Goal: Information Seeking & Learning: Check status

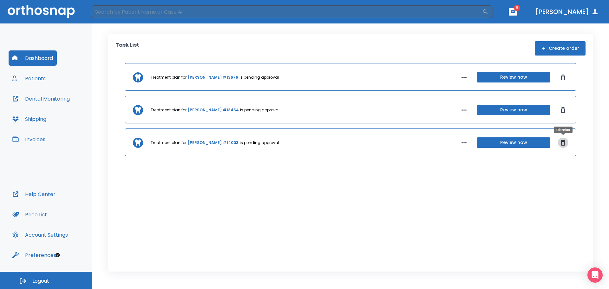
click at [564, 142] on icon "Dismiss" at bounding box center [563, 143] width 8 height 8
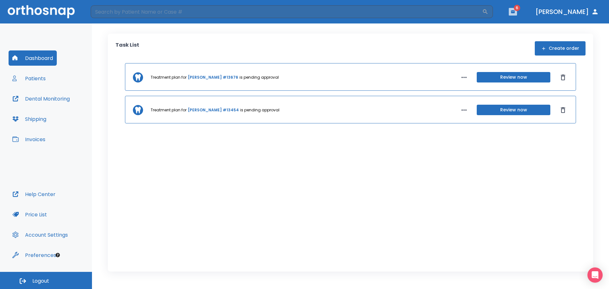
click at [517, 9] on button "button" at bounding box center [512, 12] width 8 height 8
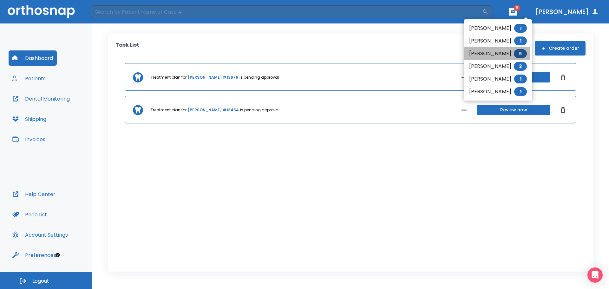
click at [476, 53] on li "Shirley Flinn 5" at bounding box center [498, 53] width 68 height 13
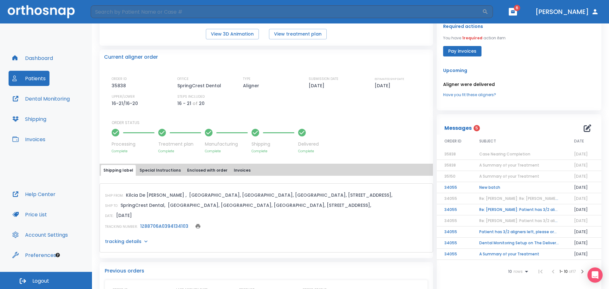
scroll to position [126, 0]
click at [488, 187] on td "New batch" at bounding box center [518, 187] width 95 height 11
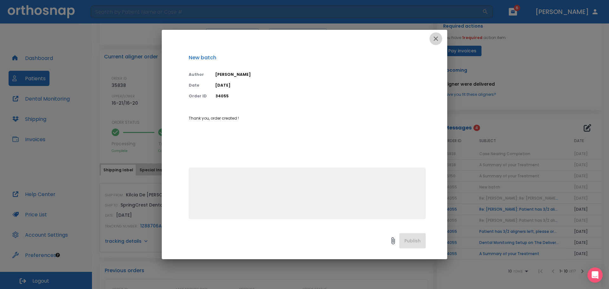
click at [433, 39] on icon "button" at bounding box center [436, 39] width 8 height 8
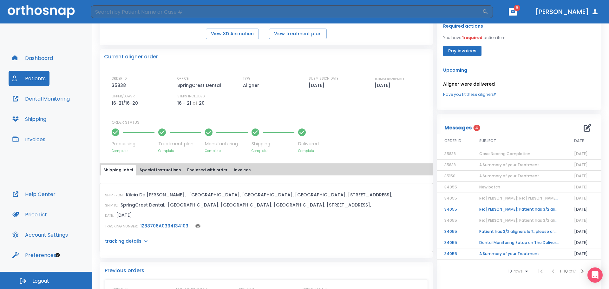
click at [495, 208] on td "Re: Shirley Flinn: Patient has 3/2 aligners left, please order next set! | [134…" at bounding box center [518, 209] width 95 height 11
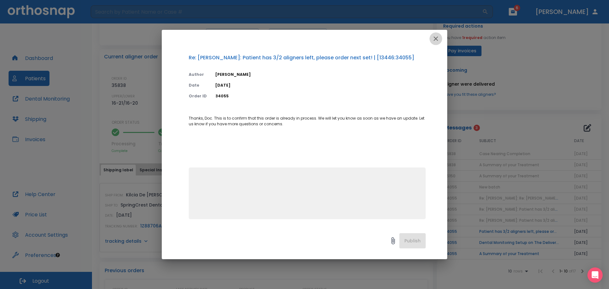
click at [437, 35] on icon "button" at bounding box center [436, 39] width 8 height 8
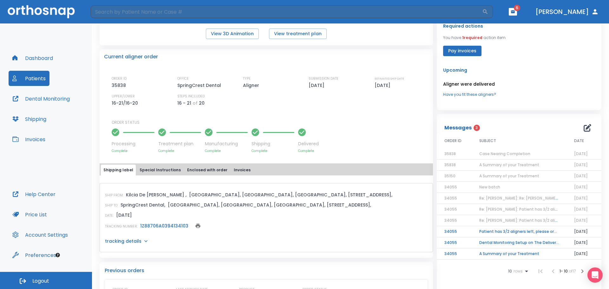
click at [481, 229] on td "Patient has 3/2 aligners left, please order next set!" at bounding box center [518, 231] width 95 height 11
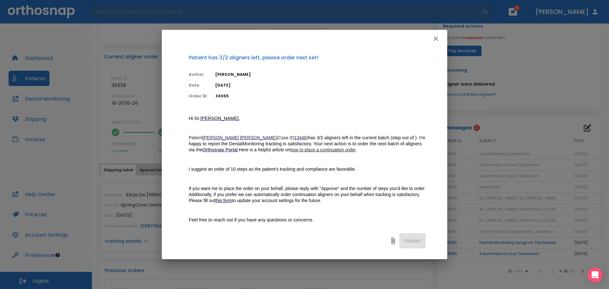
click at [430, 38] on button "button" at bounding box center [435, 38] width 13 height 13
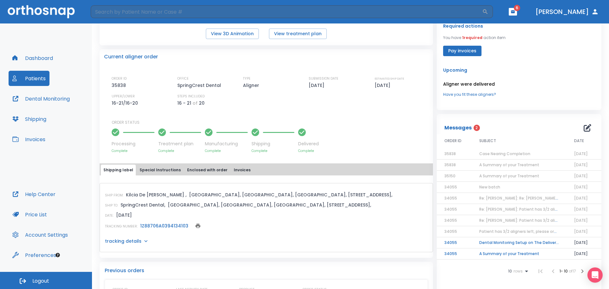
click at [489, 241] on td "Dental Monitoring Setup on The Delivery Day" at bounding box center [518, 242] width 95 height 11
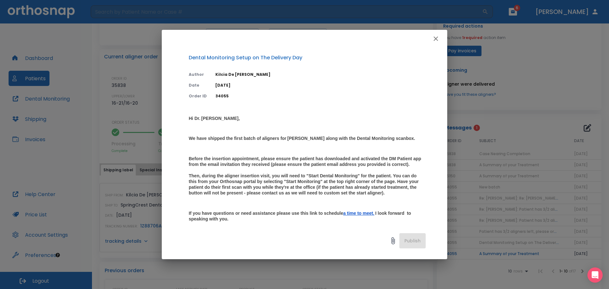
click at [433, 35] on icon "button" at bounding box center [436, 39] width 8 height 8
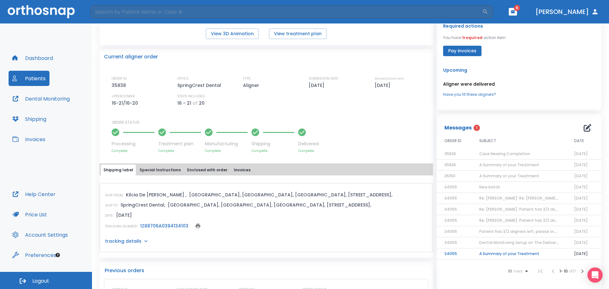
click at [490, 253] on td "A Summary of your Treatment" at bounding box center [518, 253] width 95 height 11
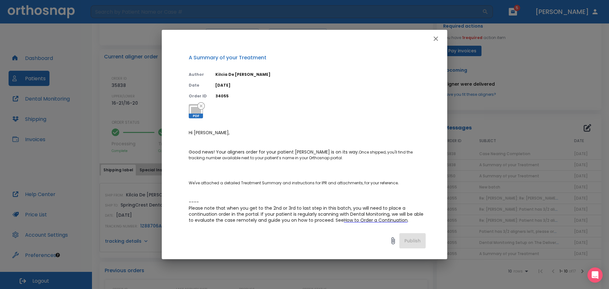
click at [436, 38] on icon "button" at bounding box center [436, 39] width 8 height 8
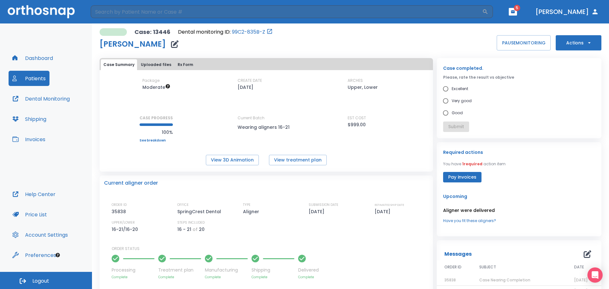
scroll to position [0, 0]
click at [244, 29] on link "99C2-835B-Z" at bounding box center [248, 33] width 33 height 8
click at [514, 11] on icon "button" at bounding box center [513, 11] width 4 height 3
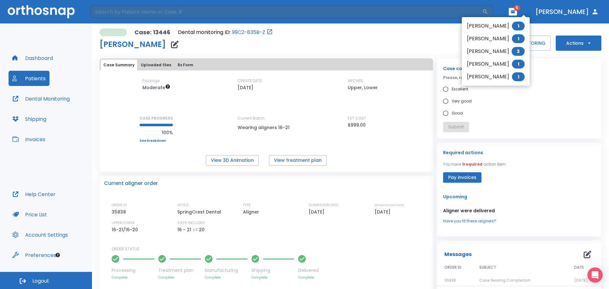
click at [475, 25] on li "Jamerson Miller 1" at bounding box center [495, 26] width 68 height 13
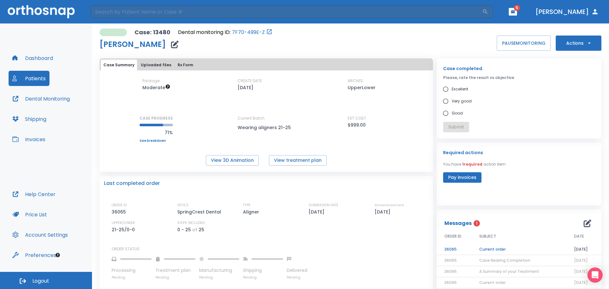
click at [492, 251] on td "Current order" at bounding box center [518, 249] width 95 height 11
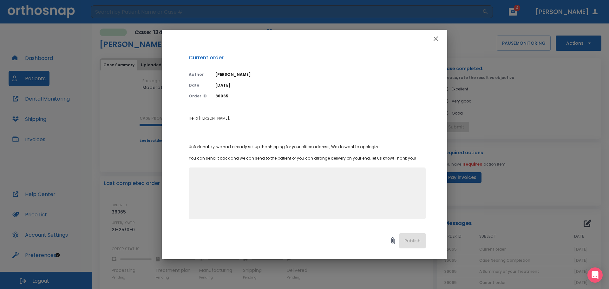
click at [433, 38] on icon "button" at bounding box center [436, 39] width 8 height 8
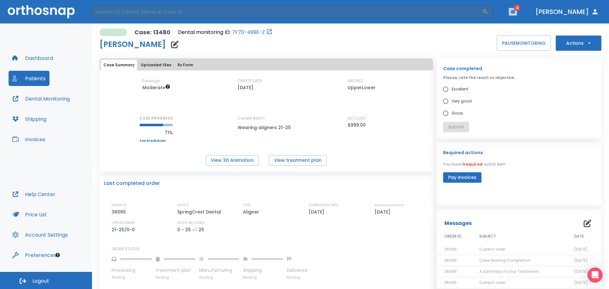
click at [517, 12] on button "button" at bounding box center [512, 12] width 8 height 8
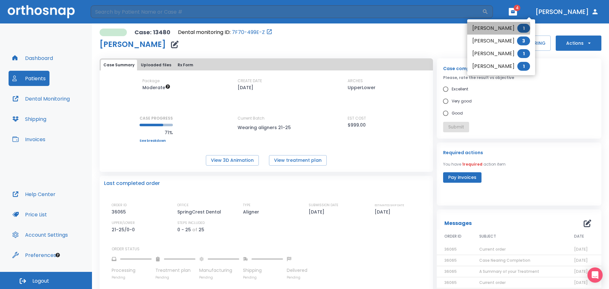
click at [481, 28] on li "Ade Ogunniyi 1" at bounding box center [501, 28] width 68 height 13
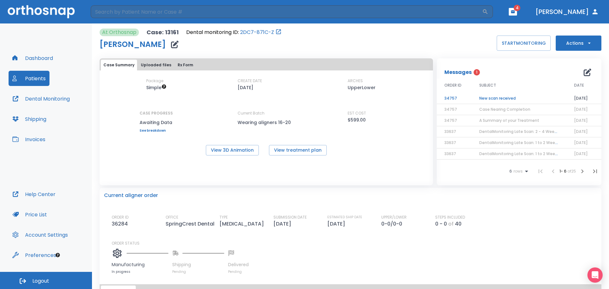
click at [498, 97] on td "New scan received" at bounding box center [518, 98] width 95 height 11
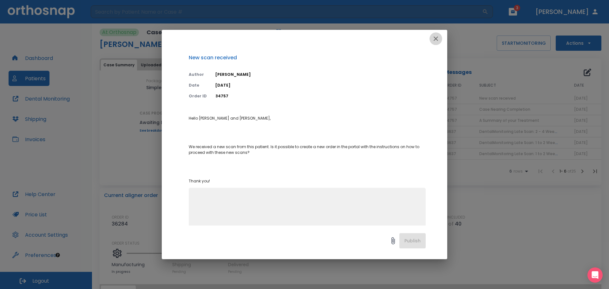
click at [437, 39] on icon "button" at bounding box center [436, 39] width 8 height 8
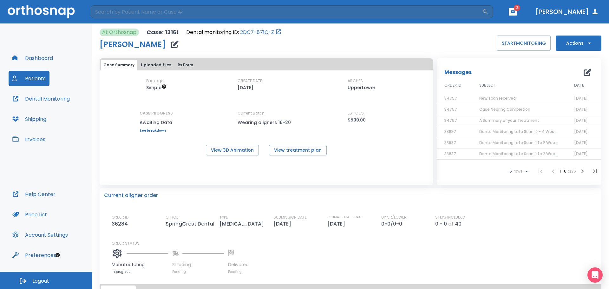
click at [517, 9] on button "button" at bounding box center [512, 12] width 8 height 8
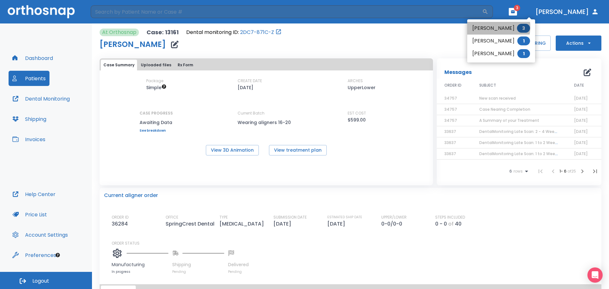
click at [490, 27] on li "Starr Evans 3" at bounding box center [501, 28] width 68 height 13
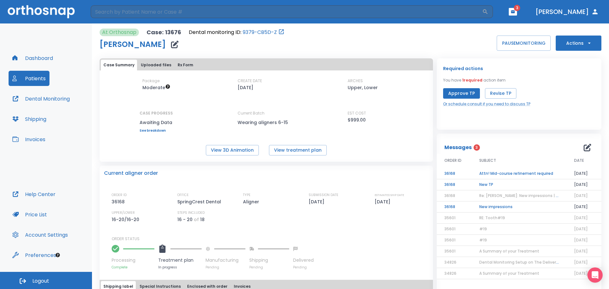
click at [497, 206] on td "New impressions" at bounding box center [518, 206] width 95 height 11
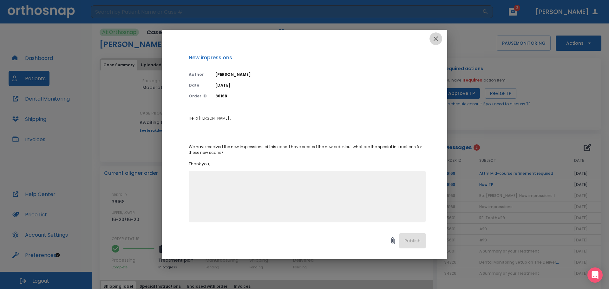
drag, startPoint x: 437, startPoint y: 34, endPoint x: 440, endPoint y: 46, distance: 12.0
click at [437, 35] on button "button" at bounding box center [435, 38] width 13 height 13
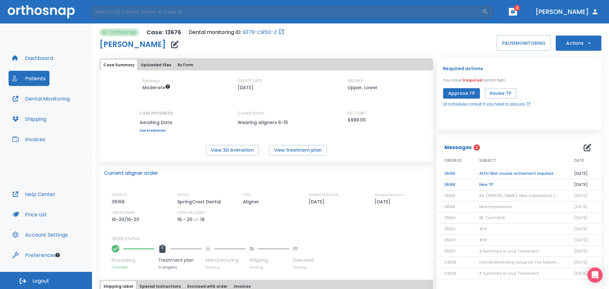
click at [484, 184] on td "New TP" at bounding box center [518, 184] width 95 height 11
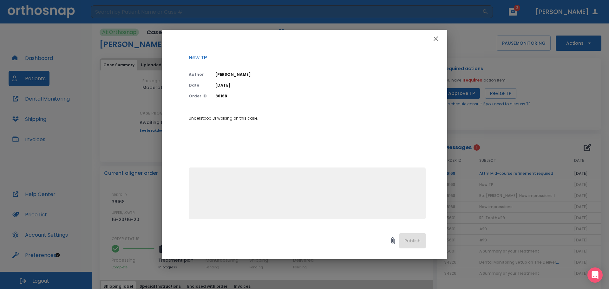
click at [436, 36] on icon "button" at bounding box center [436, 39] width 8 height 8
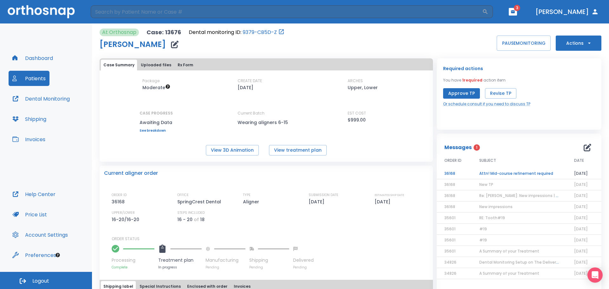
click at [505, 172] on td "Attn! Mid-course refinement required" at bounding box center [518, 173] width 95 height 11
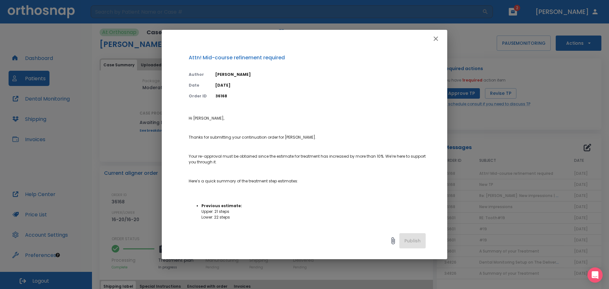
click at [434, 39] on icon "button" at bounding box center [436, 39] width 8 height 8
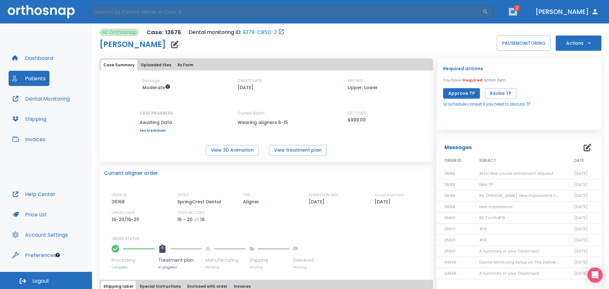
click at [514, 12] on icon "button" at bounding box center [513, 11] width 4 height 3
click at [486, 26] on li "Denise Manely 1" at bounding box center [499, 26] width 68 height 13
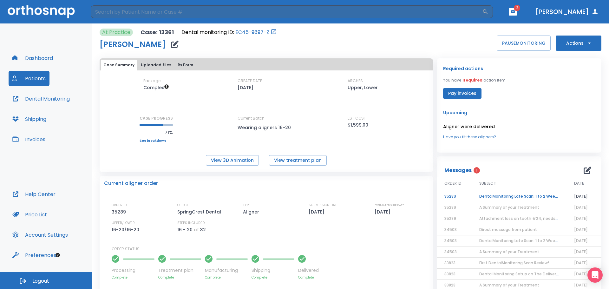
click at [500, 196] on td "DentalMonitoring Late Scan: 1 to 2 Weeks Notification" at bounding box center [518, 196] width 95 height 11
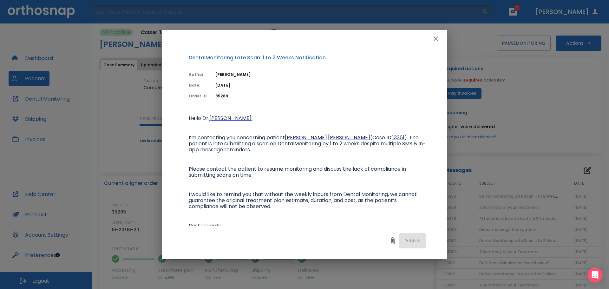
click at [436, 38] on icon "button" at bounding box center [435, 38] width 4 height 4
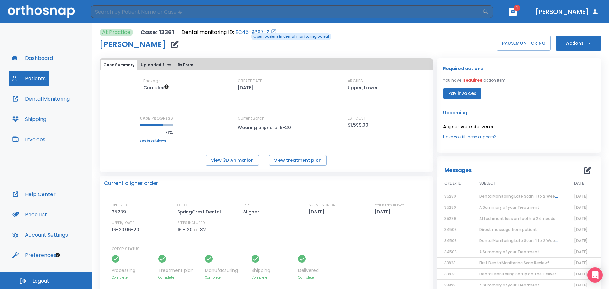
click at [246, 33] on link "EC45-9897-Z" at bounding box center [252, 33] width 34 height 8
click at [514, 11] on icon "button" at bounding box center [513, 11] width 4 height 3
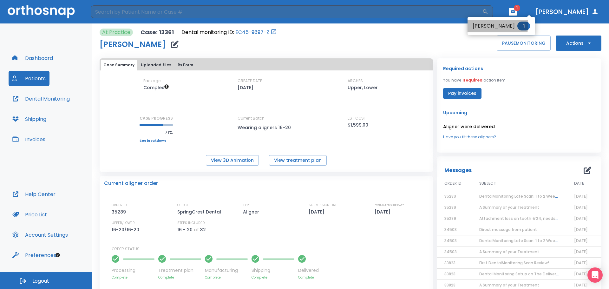
click at [482, 25] on li "Mary Chukwu 1" at bounding box center [501, 26] width 68 height 13
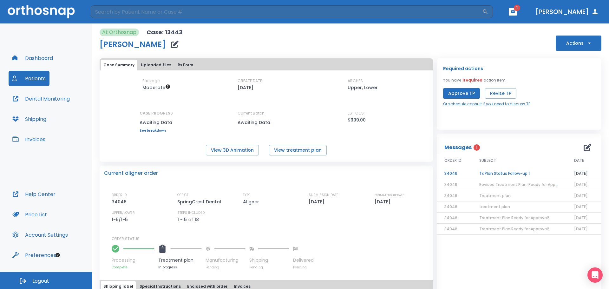
click at [502, 171] on td "Tx Plan Status Follow-up 1" at bounding box center [518, 173] width 95 height 11
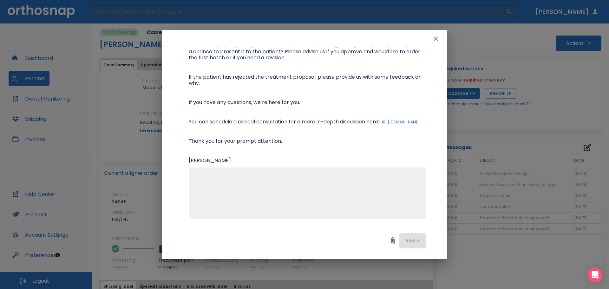
scroll to position [98, 0]
click at [433, 37] on icon "button" at bounding box center [436, 39] width 8 height 8
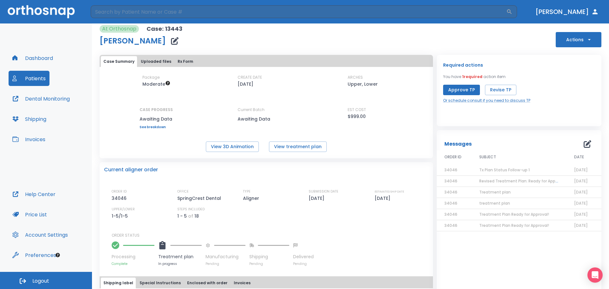
scroll to position [4, 0]
click at [34, 77] on button "Patients" at bounding box center [29, 78] width 41 height 15
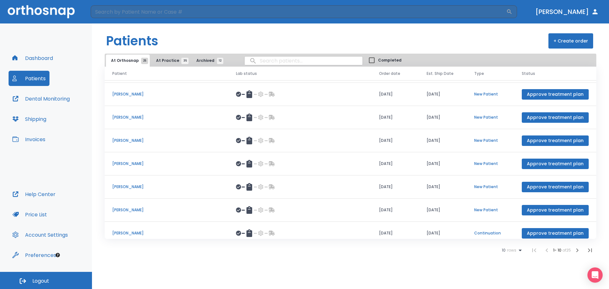
scroll to position [73, 0]
